Goal: Information Seeking & Learning: Understand process/instructions

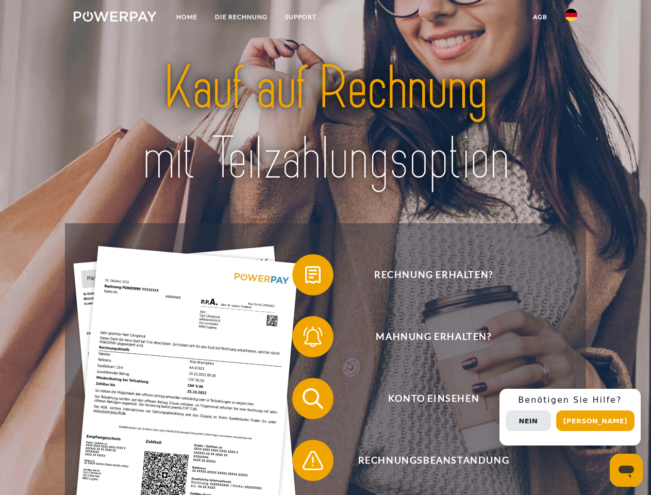
click at [115, 18] on img at bounding box center [115, 16] width 83 height 10
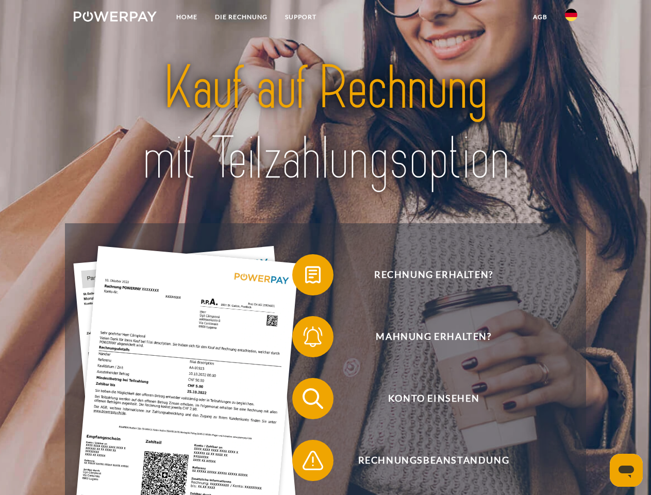
click at [571, 18] on img at bounding box center [571, 15] width 12 height 12
click at [540, 17] on link "agb" at bounding box center [540, 17] width 32 height 19
click at [305, 277] on span at bounding box center [298, 275] width 52 height 52
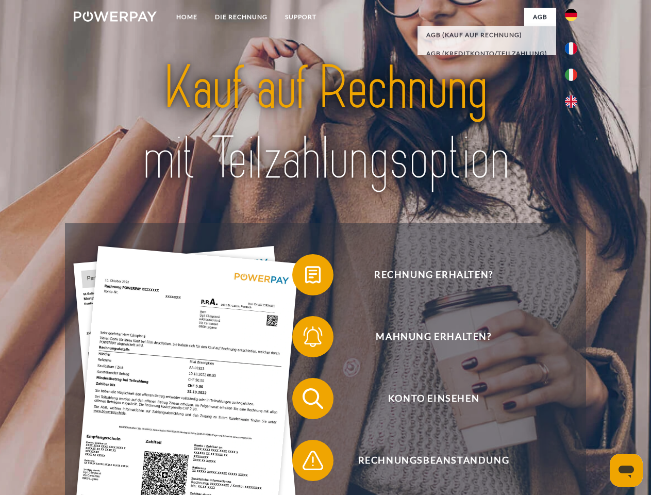
click at [305, 339] on span at bounding box center [298, 337] width 52 height 52
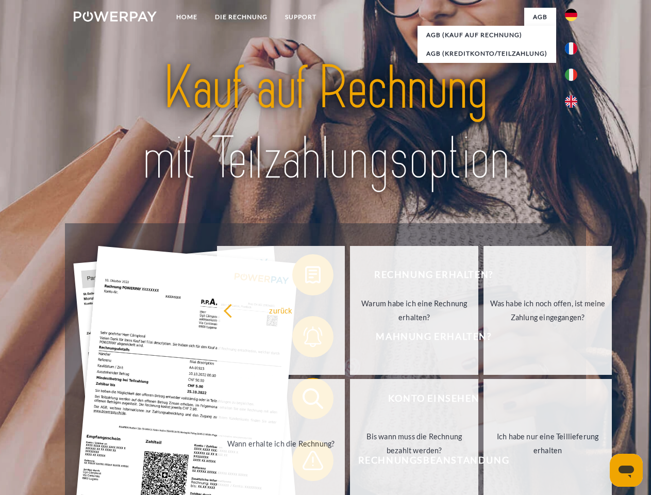
click at [350, 401] on link "Bis wann muss die Rechnung bezahlt werden?" at bounding box center [414, 443] width 128 height 129
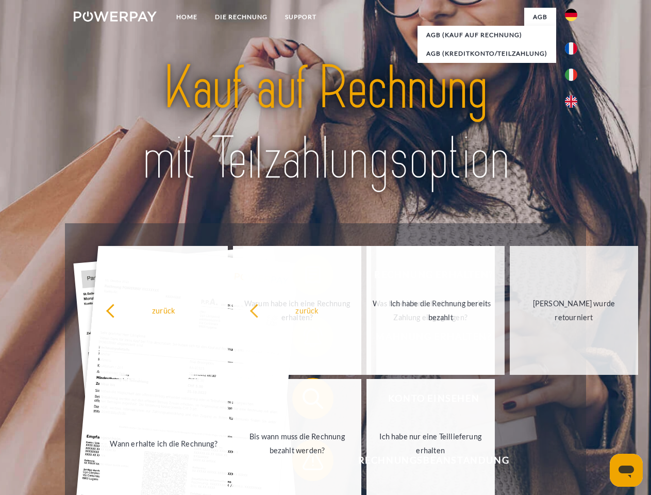
click at [305, 462] on span at bounding box center [298, 461] width 52 height 52
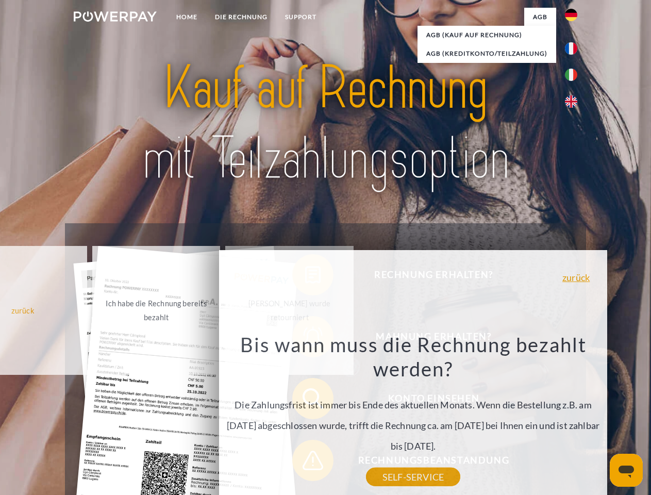
click at [574, 417] on div "Rechnung erhalten? Mahnung erhalten? Konto einsehen" at bounding box center [325, 429] width 521 height 412
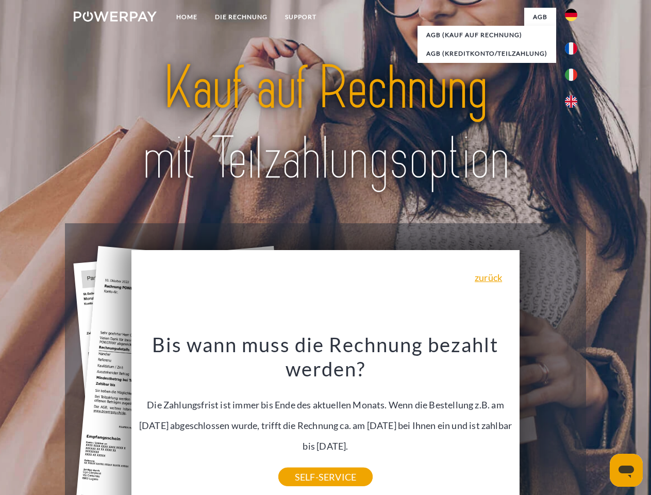
click at [549, 419] on span "Konto einsehen" at bounding box center [433, 398] width 253 height 41
click at [599, 421] on header "Home DIE RECHNUNG SUPPORT" at bounding box center [325, 356] width 651 height 712
